Goal: Task Accomplishment & Management: Manage account settings

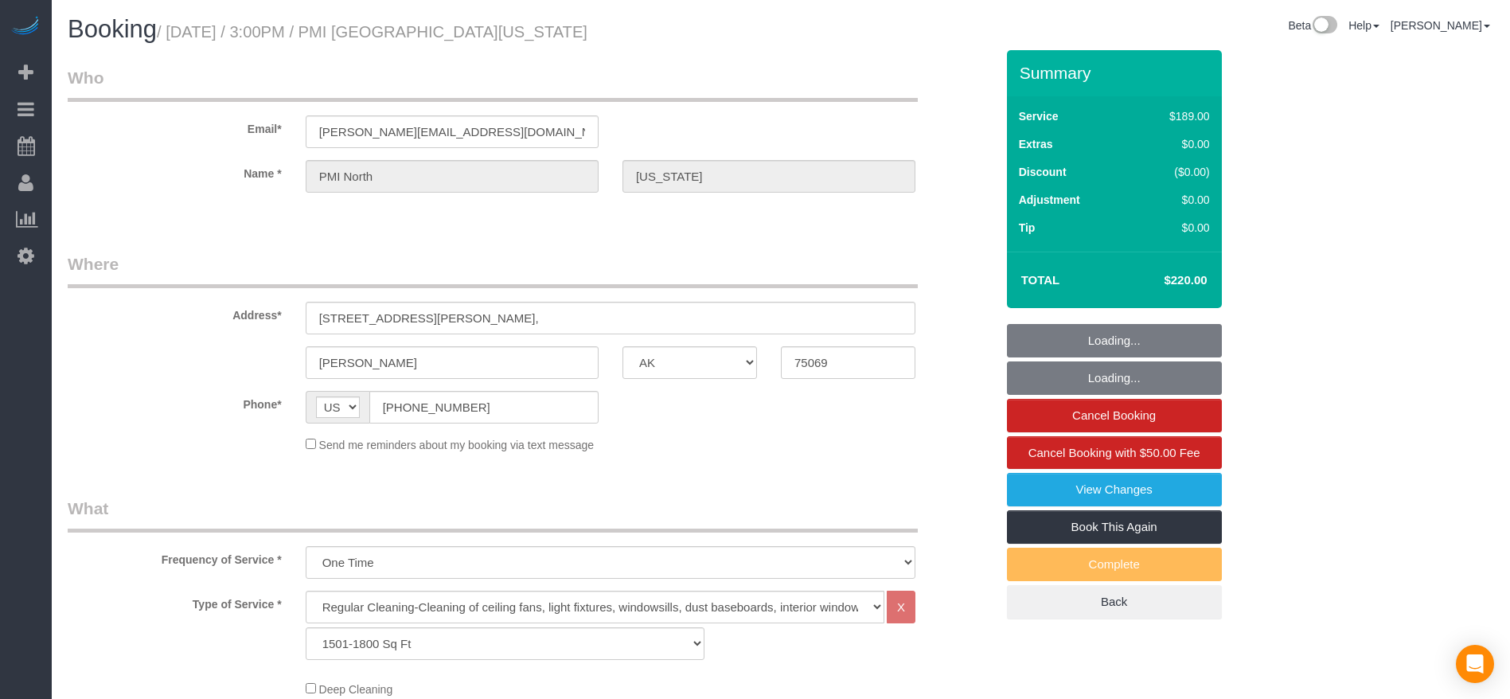
select select "[GEOGRAPHIC_DATA]"
select select "3"
select select "string:check"
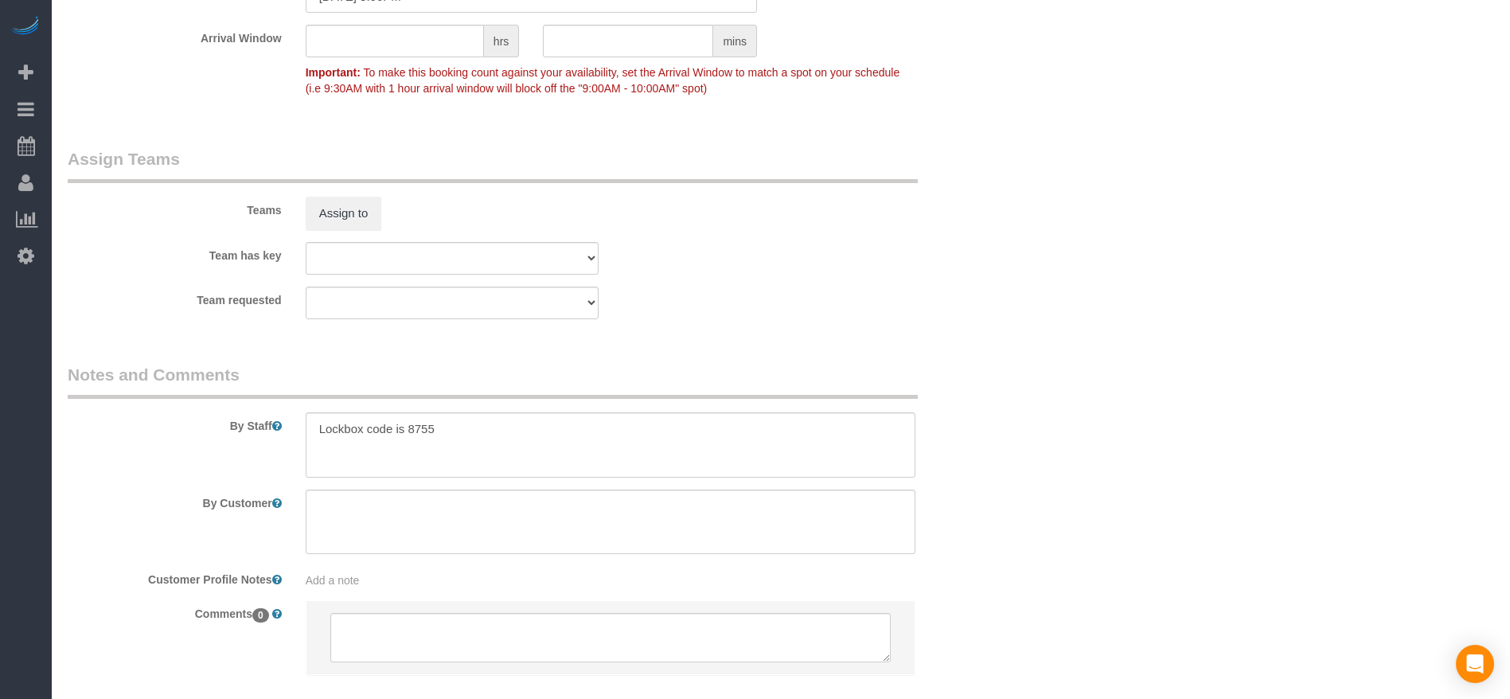
scroll to position [1552, 0]
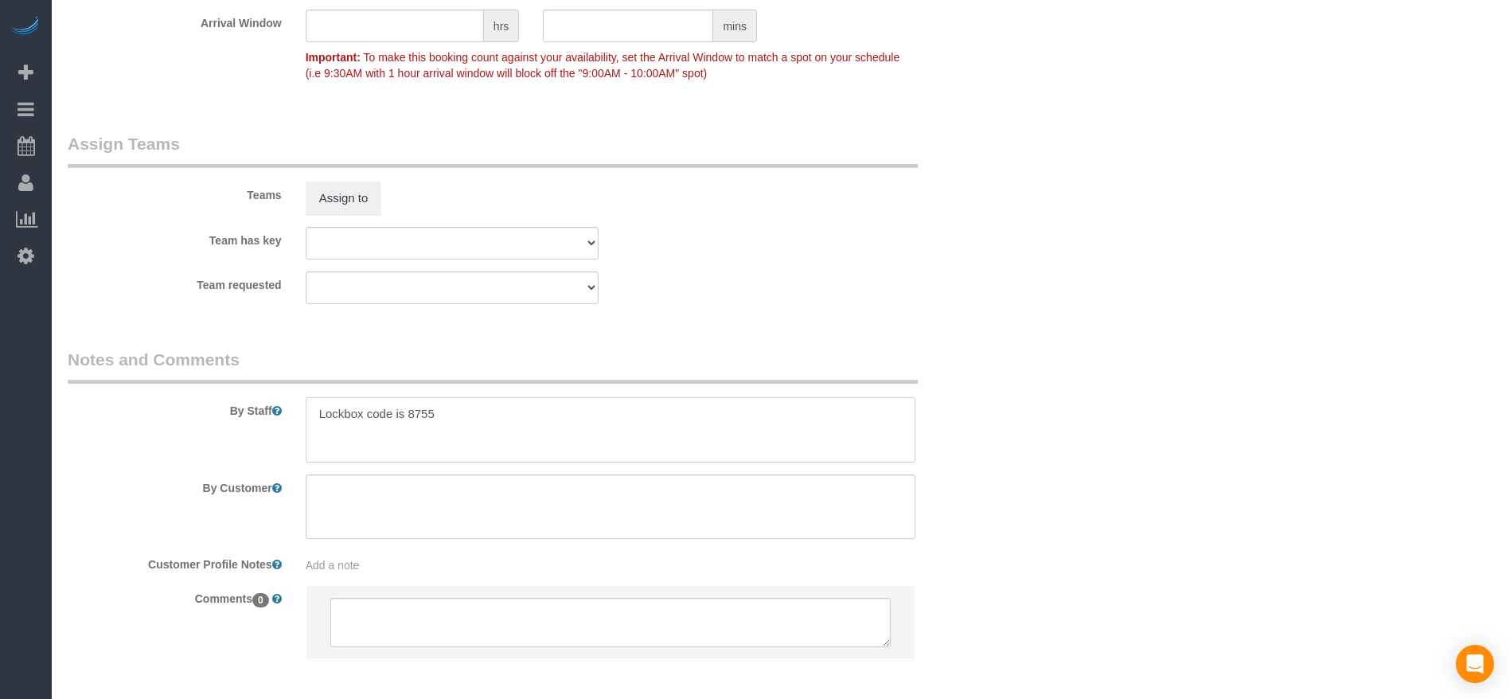
drag, startPoint x: 313, startPoint y: 417, endPoint x: 472, endPoint y: 417, distance: 159.2
click at [472, 417] on textarea at bounding box center [611, 429] width 610 height 65
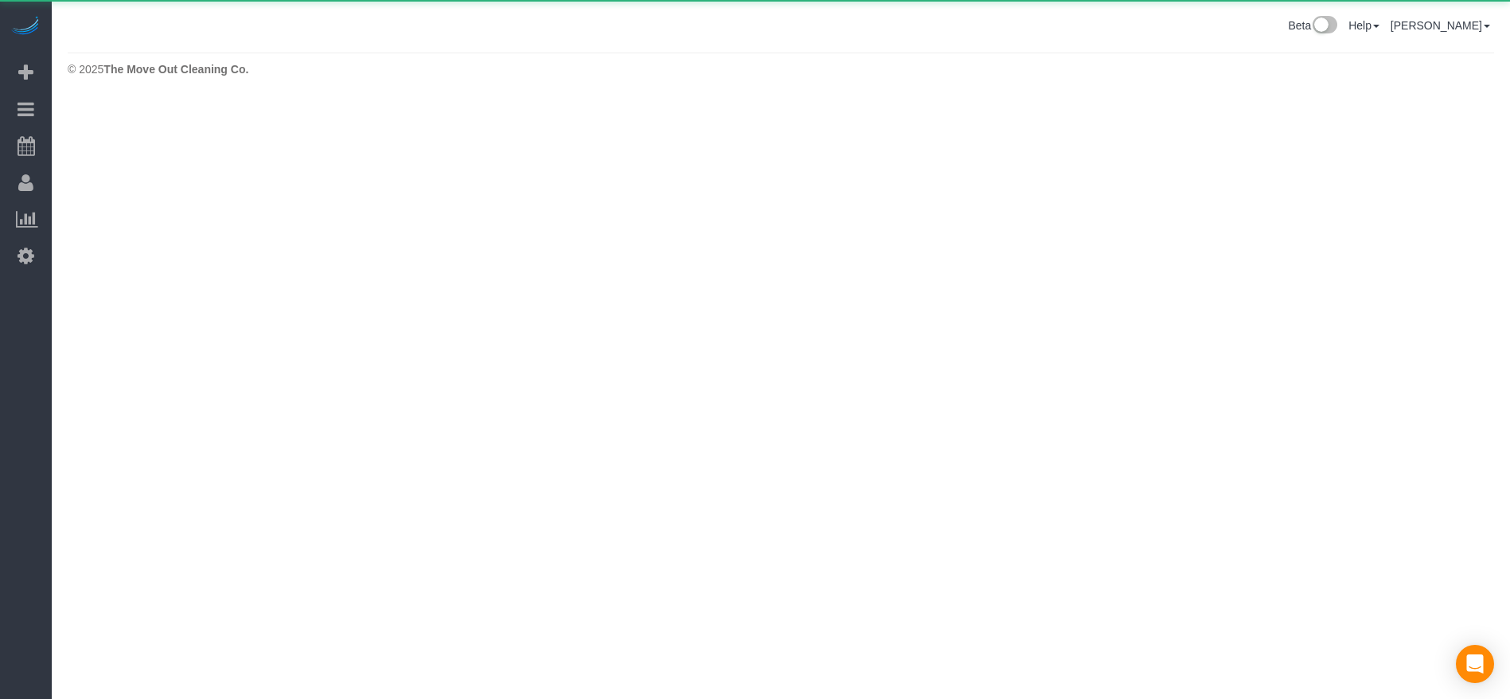
scroll to position [0, 0]
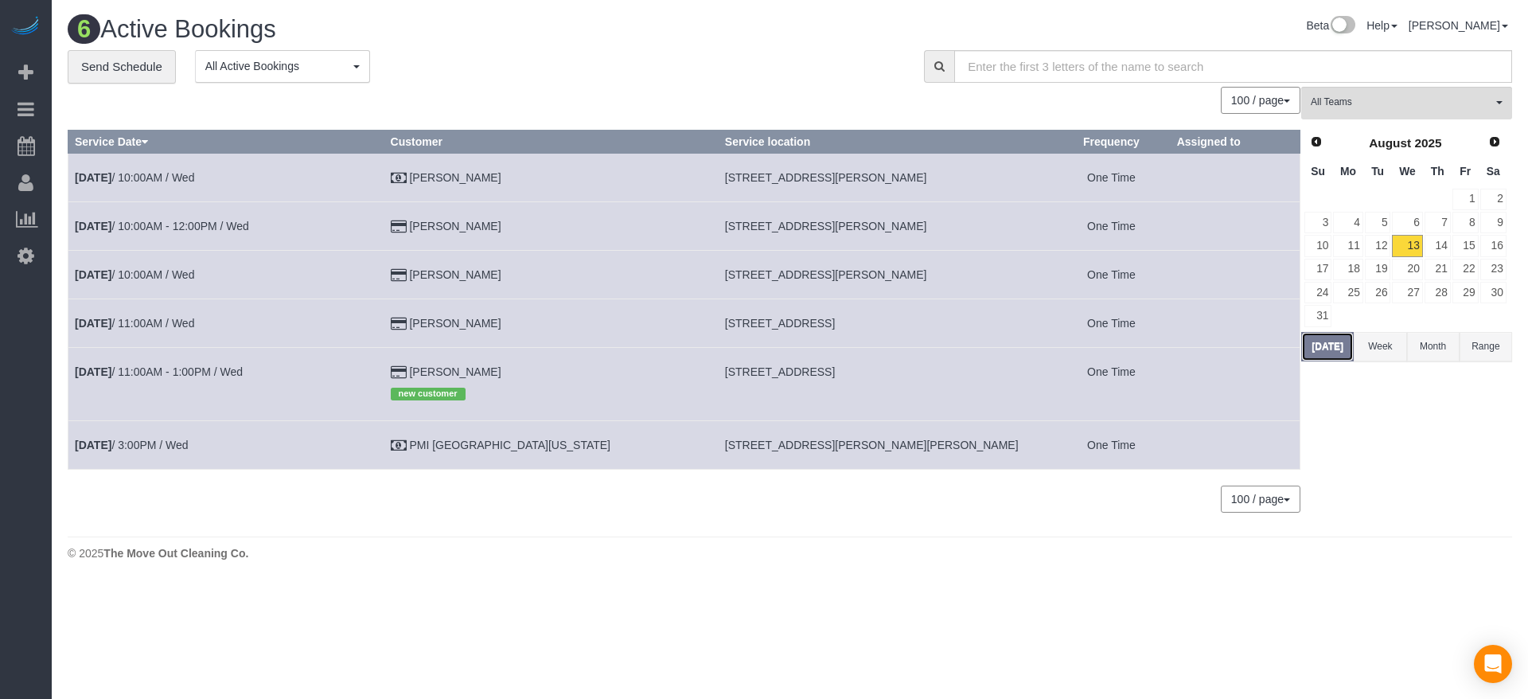
click at [1312, 357] on button "[DATE]" at bounding box center [1327, 346] width 53 height 29
click at [1438, 248] on link "14" at bounding box center [1438, 245] width 26 height 21
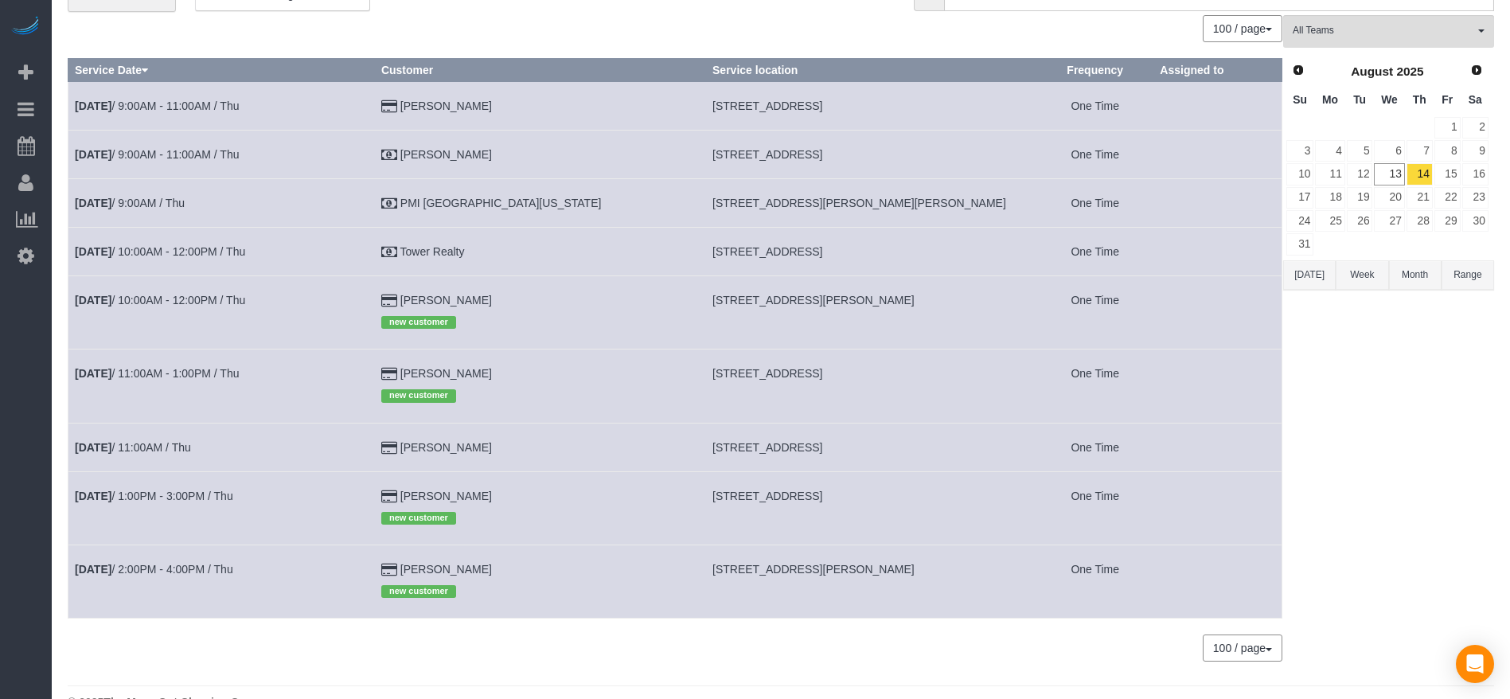
scroll to position [106, 0]
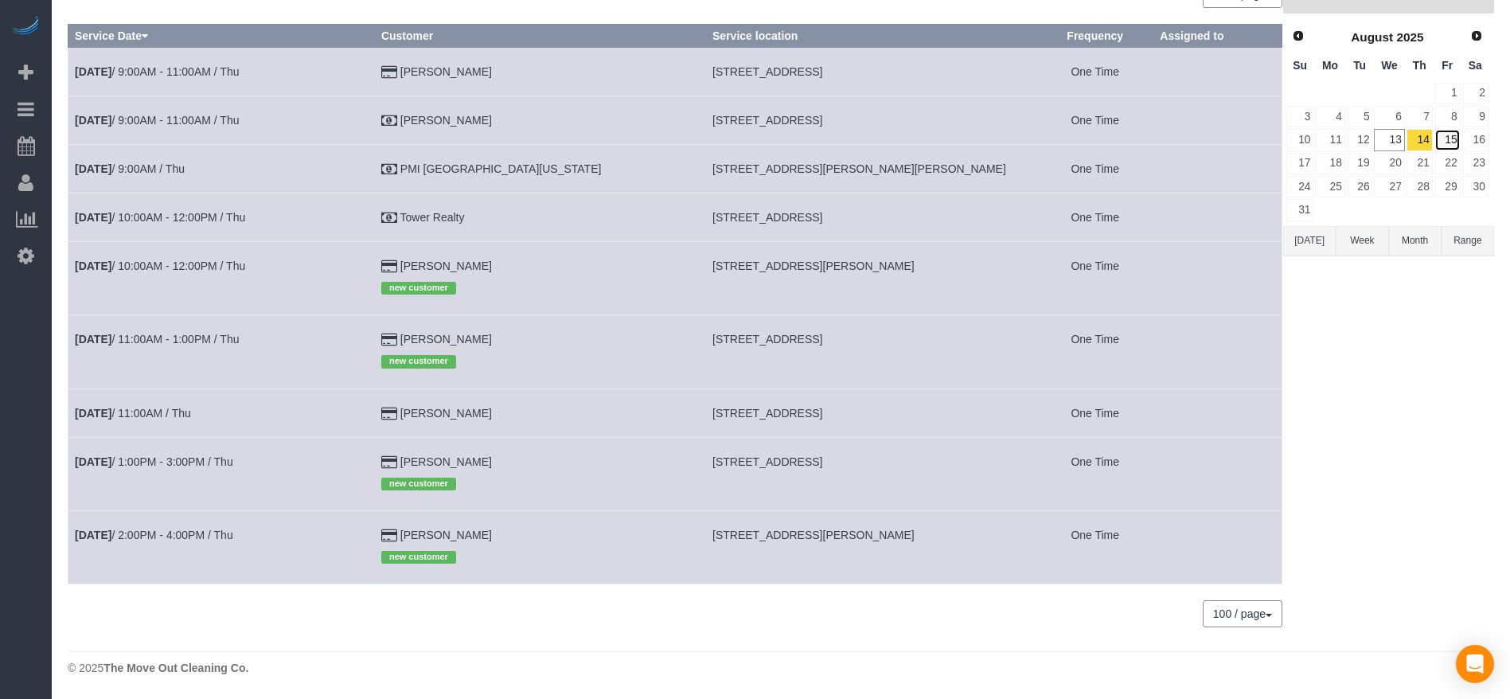
click at [1447, 138] on link "15" at bounding box center [1447, 139] width 26 height 21
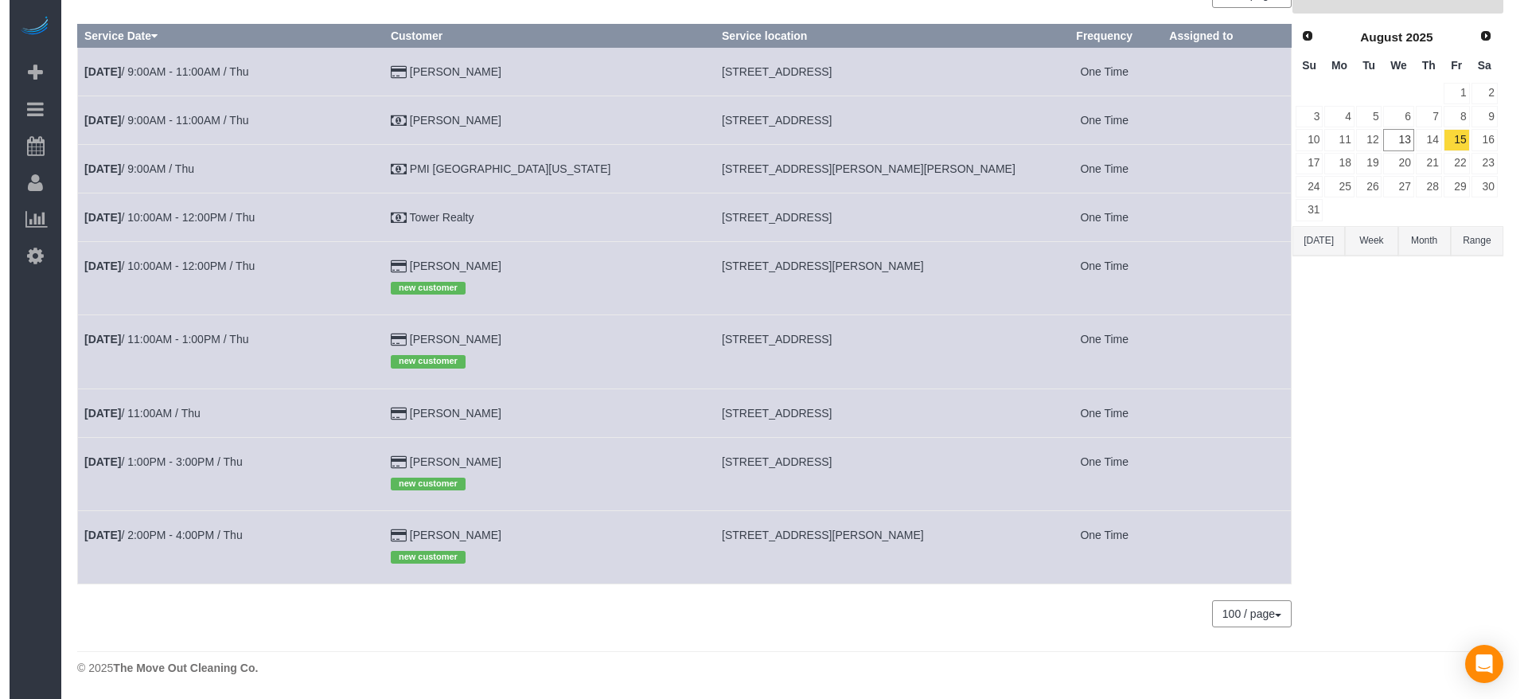
scroll to position [0, 0]
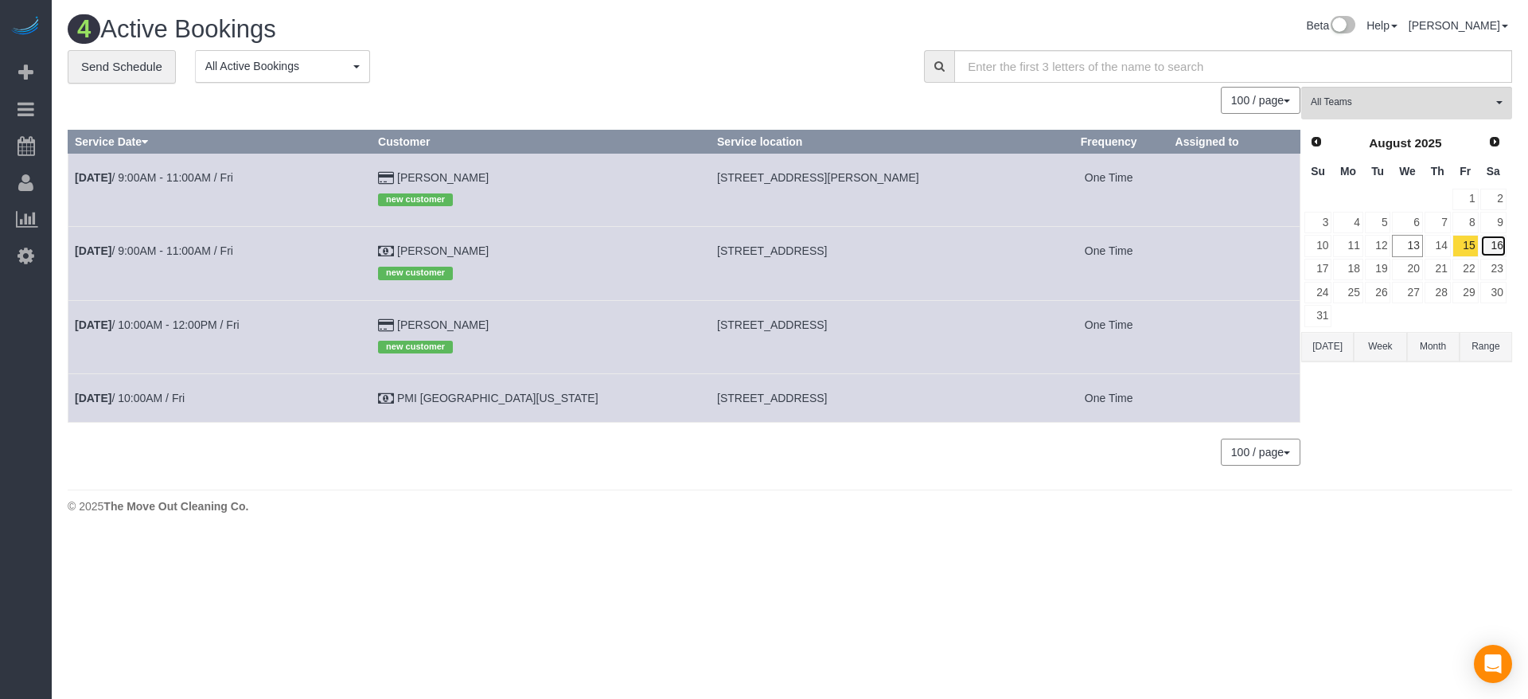
click at [1495, 244] on link "16" at bounding box center [1493, 245] width 26 height 21
